Goal: Transaction & Acquisition: Download file/media

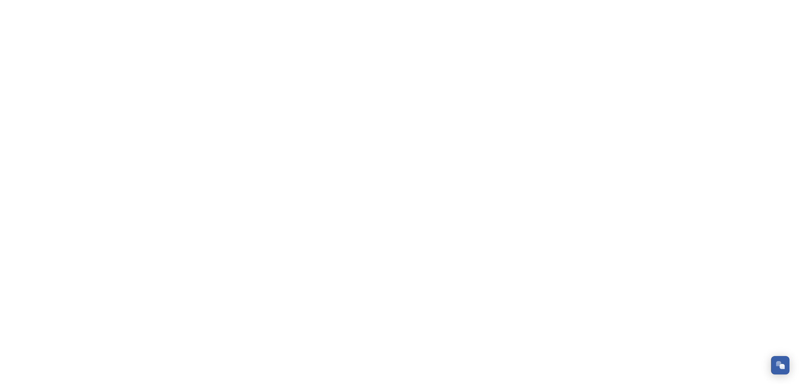
scroll to position [102, 0]
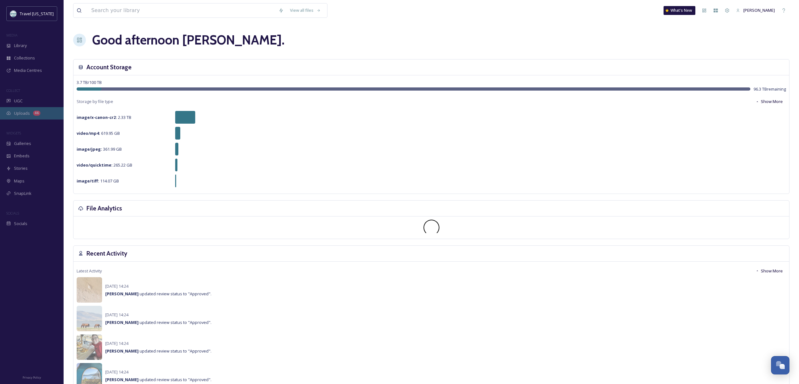
click at [29, 115] on span "Uploads" at bounding box center [22, 113] width 16 height 6
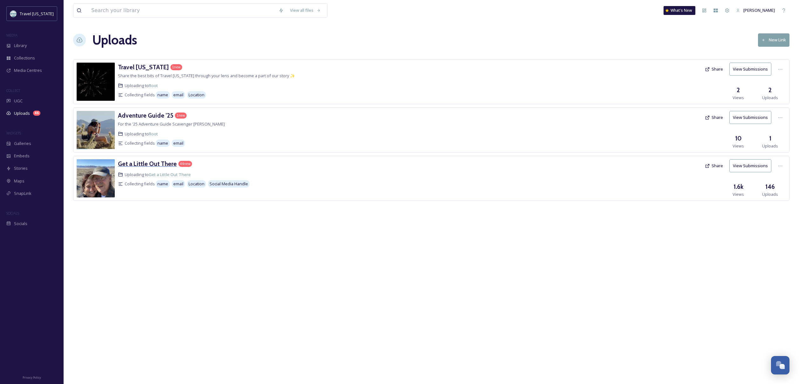
click at [154, 162] on h3 "Get a Little Out There" at bounding box center [147, 164] width 59 height 8
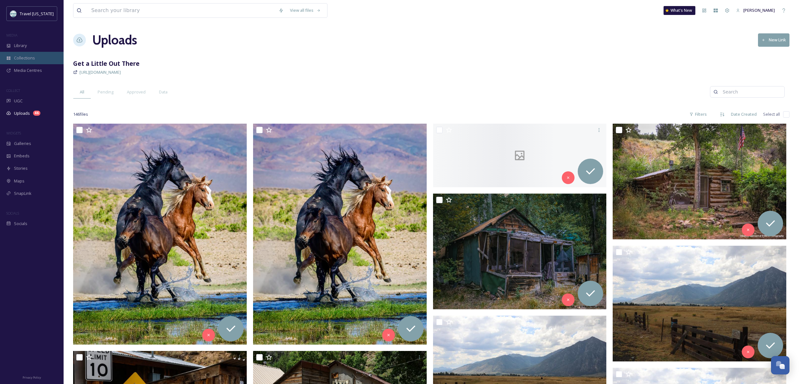
click at [23, 56] on span "Collections" at bounding box center [24, 58] width 21 height 6
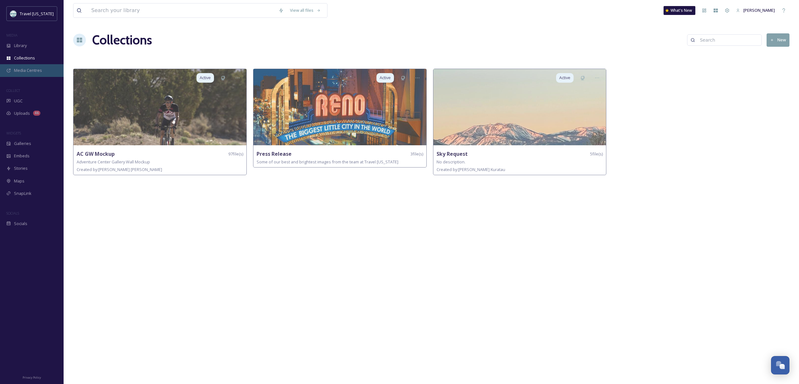
click at [24, 71] on span "Media Centres" at bounding box center [28, 70] width 28 height 6
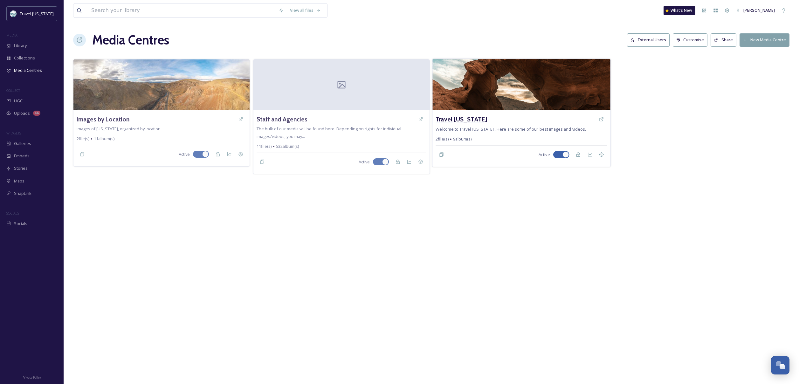
click at [449, 121] on h3 "Travel [US_STATE]" at bounding box center [462, 119] width 52 height 9
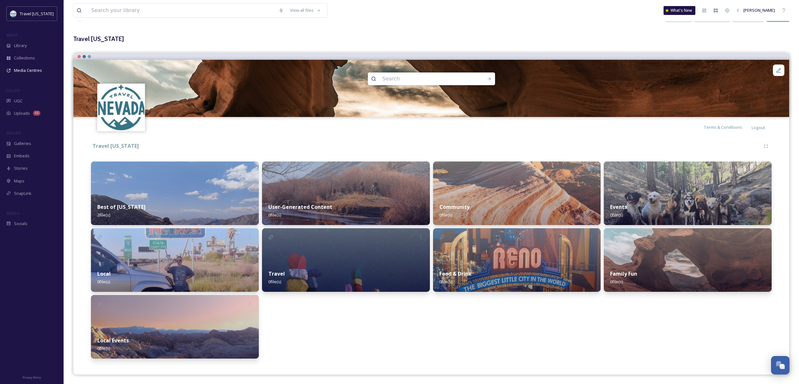
scroll to position [25, 0]
click at [20, 44] on span "Library" at bounding box center [20, 46] width 13 height 6
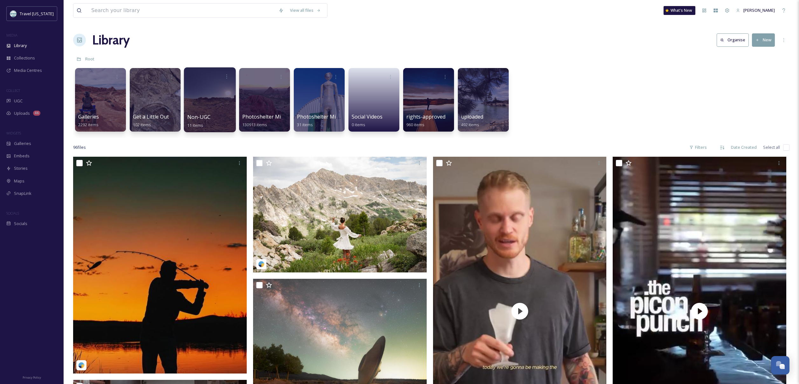
click at [201, 115] on span "Non-UGC" at bounding box center [198, 117] width 23 height 7
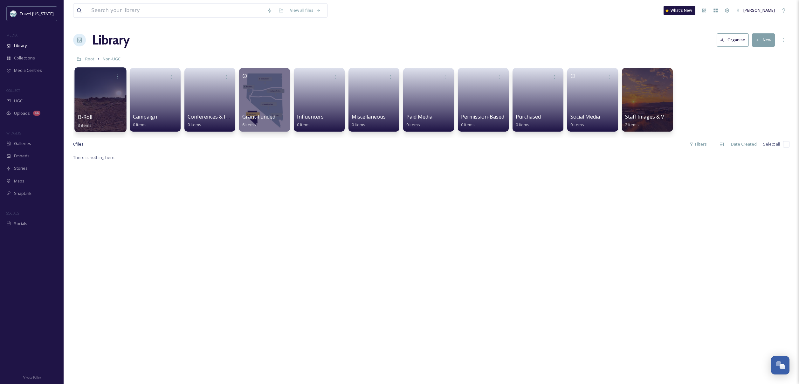
click at [111, 112] on div at bounding box center [100, 99] width 52 height 65
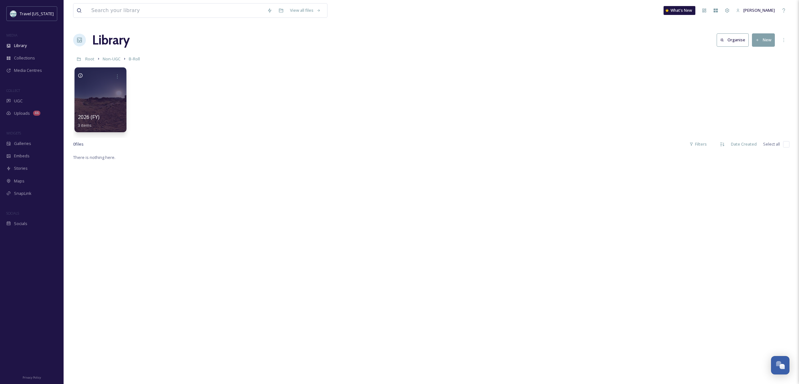
click at [125, 104] on div at bounding box center [100, 99] width 52 height 65
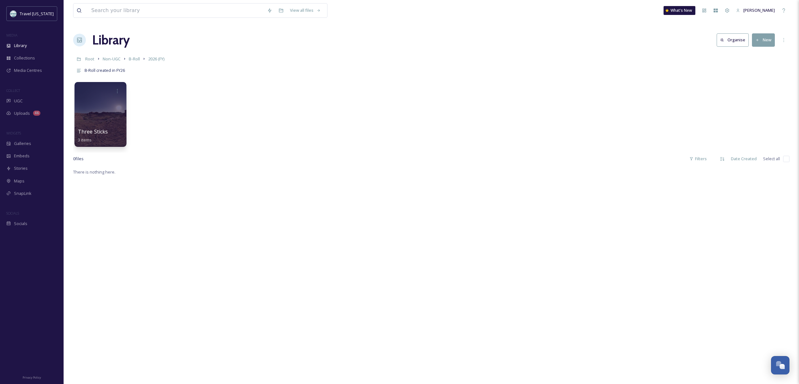
click at [123, 118] on div at bounding box center [100, 114] width 52 height 65
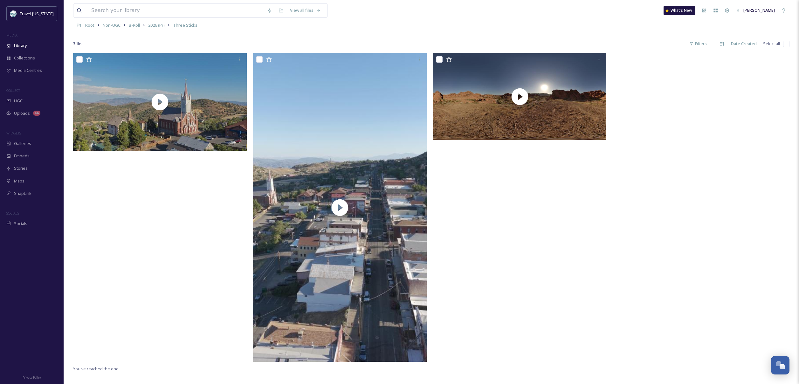
scroll to position [35, 0]
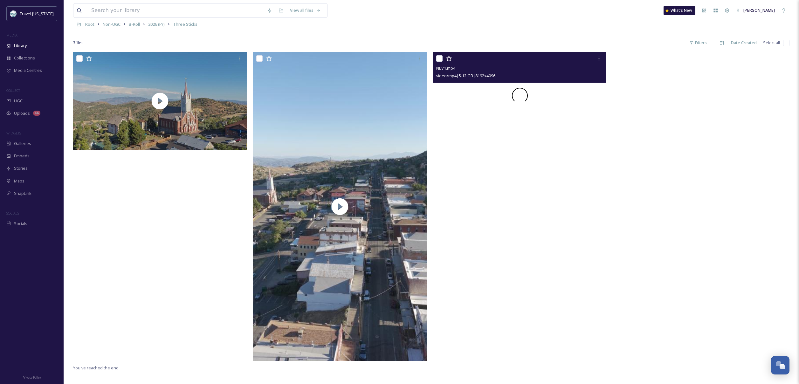
click at [519, 96] on span at bounding box center [520, 96] width 16 height 16
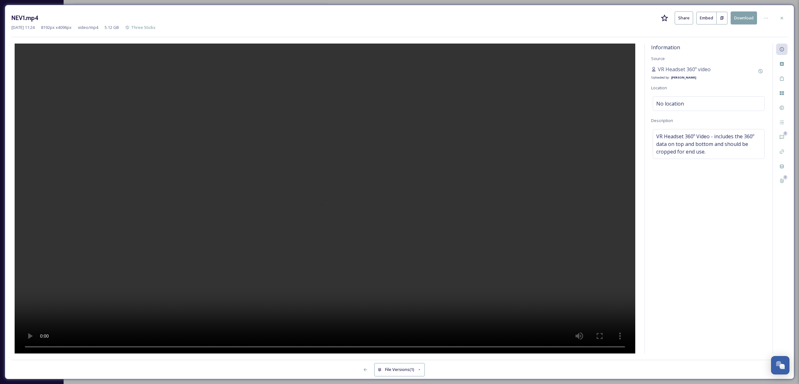
click at [82, 347] on video at bounding box center [325, 199] width 621 height 310
click at [740, 17] on button "Download" at bounding box center [744, 17] width 26 height 13
click at [559, 159] on video at bounding box center [325, 199] width 621 height 310
drag, startPoint x: 562, startPoint y: 189, endPoint x: 565, endPoint y: 184, distance: 4.9
click at [562, 189] on video at bounding box center [325, 199] width 621 height 310
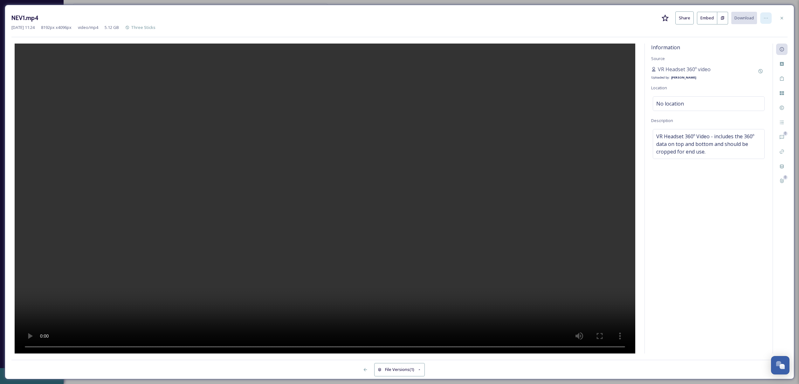
click at [766, 17] on icon at bounding box center [765, 18] width 5 height 5
drag, startPoint x: 709, startPoint y: 179, endPoint x: 573, endPoint y: 190, distance: 137.2
click at [709, 179] on div "Information Source VR Headset 360º video Uploaded by: [PERSON_NAME] Location No…" at bounding box center [709, 199] width 128 height 310
click at [428, 224] on video at bounding box center [325, 199] width 621 height 310
click at [781, 16] on icon at bounding box center [781, 18] width 5 height 5
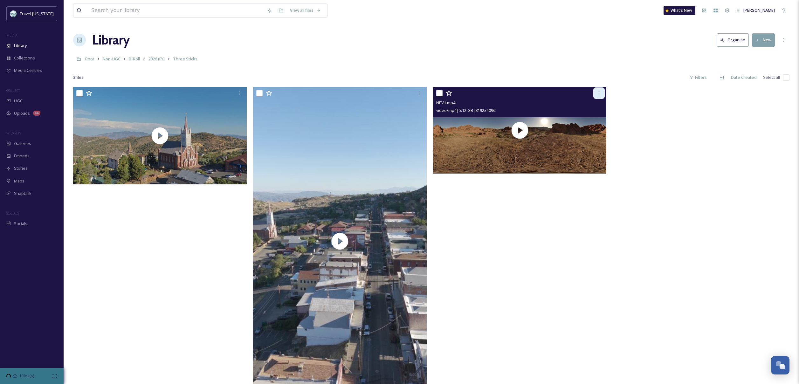
click at [597, 92] on icon at bounding box center [598, 93] width 5 height 5
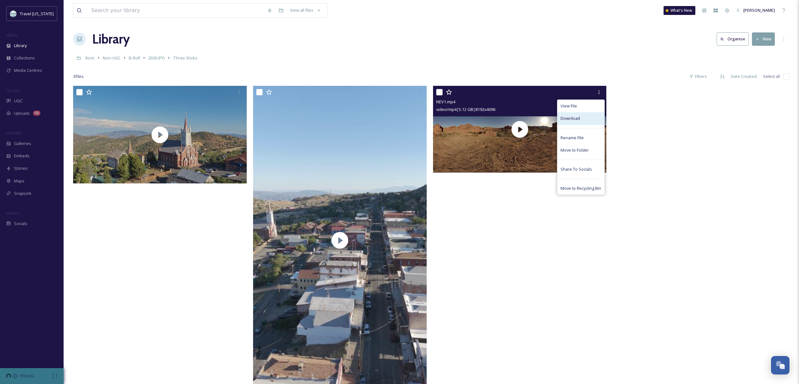
click at [582, 120] on div "Download" at bounding box center [580, 118] width 47 height 12
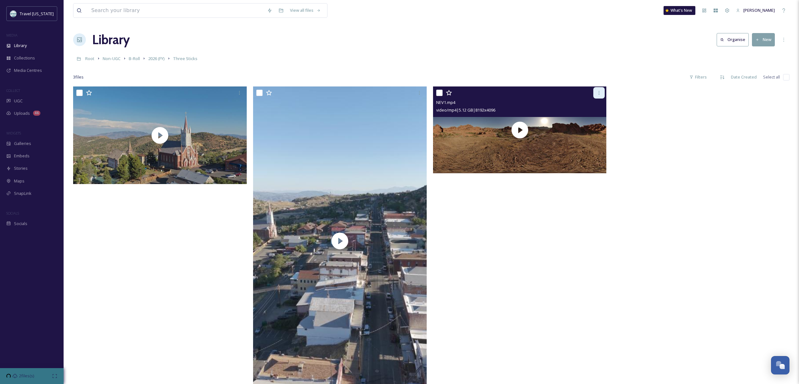
click at [602, 94] on div at bounding box center [598, 92] width 11 height 11
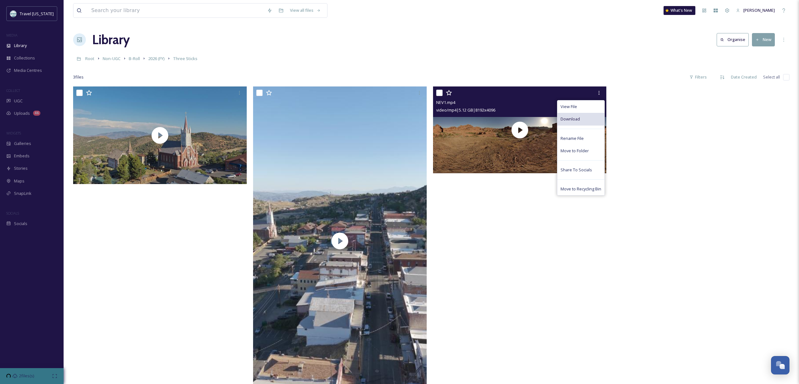
click at [574, 120] on span "Download" at bounding box center [570, 119] width 19 height 6
